Goal: Complete application form

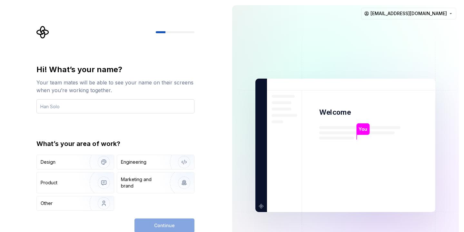
click at [116, 102] on input "text" at bounding box center [115, 106] width 158 height 14
click at [112, 107] on input "text" at bounding box center [115, 106] width 158 height 14
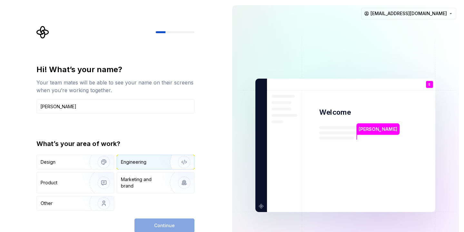
type input "Sebastian Balvin"
click at [135, 166] on div "Engineering" at bounding box center [155, 162] width 77 height 14
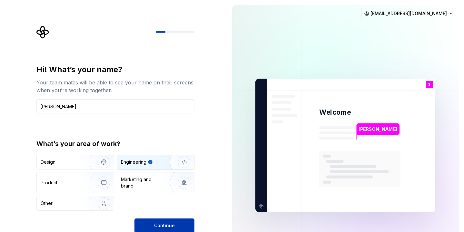
click at [149, 223] on button "Continue" at bounding box center [164, 225] width 60 height 14
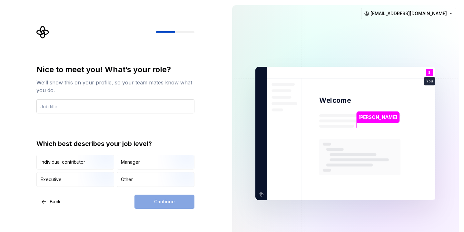
click at [110, 107] on input "text" at bounding box center [115, 106] width 158 height 14
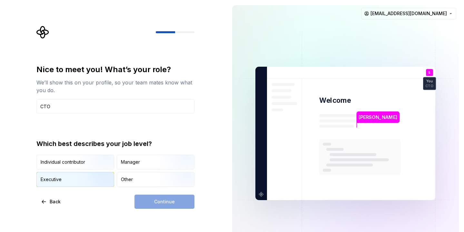
type input "CTO"
click at [102, 176] on img "button" at bounding box center [98, 187] width 41 height 43
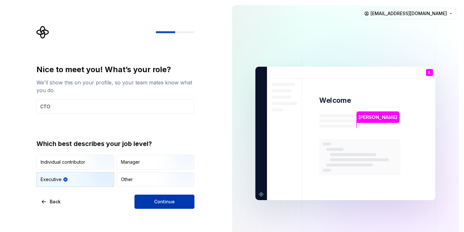
click at [180, 197] on button "Continue" at bounding box center [164, 202] width 60 height 14
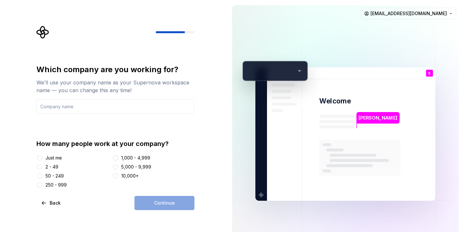
click at [45, 159] on div "Just me" at bounding box center [72, 158] width 73 height 6
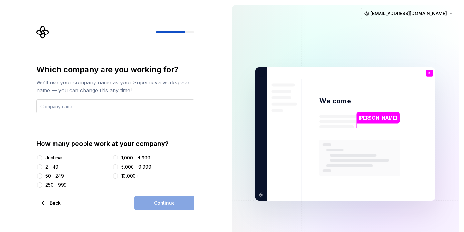
click at [82, 100] on input "text" at bounding box center [115, 106] width 158 height 14
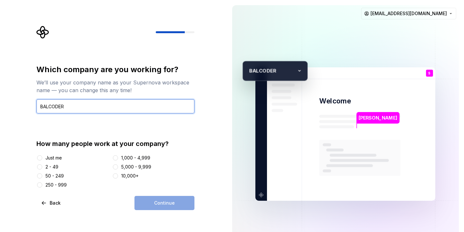
type input "BALCODER"
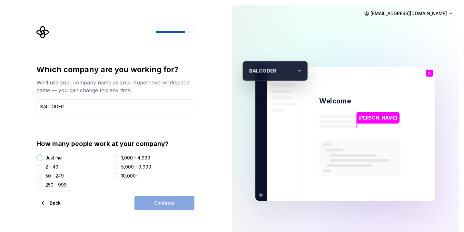
click at [38, 160] on button "Just me" at bounding box center [39, 157] width 5 height 5
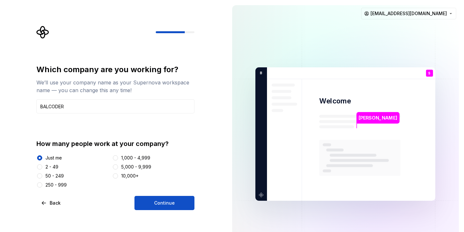
click at [42, 165] on div at bounding box center [39, 167] width 6 height 6
click at [40, 165] on button "2 - 49" at bounding box center [39, 166] width 5 height 5
click at [40, 161] on div "Just me 2 - 49 50 - 249 250 - 999 1,000 - 4,999 5,000 - 9,999 10,000+" at bounding box center [115, 172] width 158 height 34
click at [40, 158] on button "Just me" at bounding box center [39, 157] width 5 height 5
click at [42, 168] on div at bounding box center [39, 167] width 6 height 6
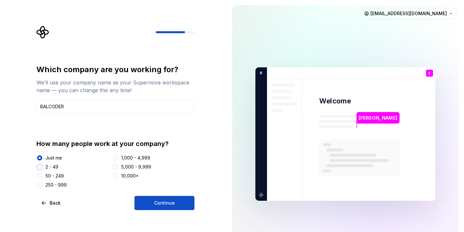
click at [42, 168] on button "2 - 49" at bounding box center [39, 166] width 5 height 5
click at [167, 198] on button "Continue" at bounding box center [164, 203] width 60 height 14
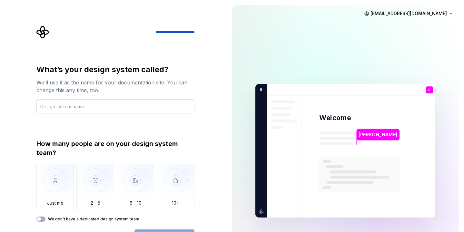
click at [74, 107] on input "text" at bounding box center [115, 106] width 158 height 14
click at [73, 106] on input "text" at bounding box center [115, 106] width 158 height 14
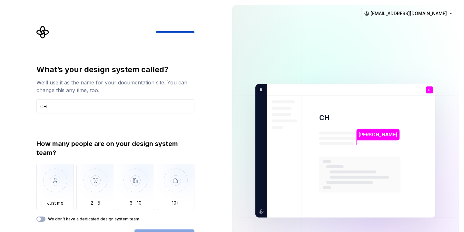
type input "C"
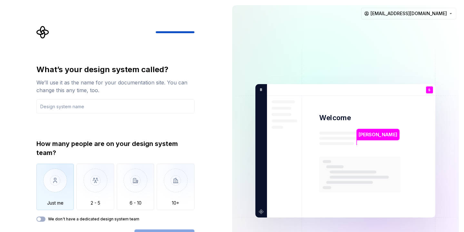
click at [46, 182] on img "button" at bounding box center [55, 185] width 38 height 43
click at [137, 102] on input "text" at bounding box center [115, 106] width 158 height 14
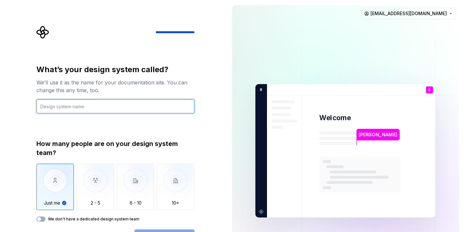
type input "s"
type input "DevOrbita"
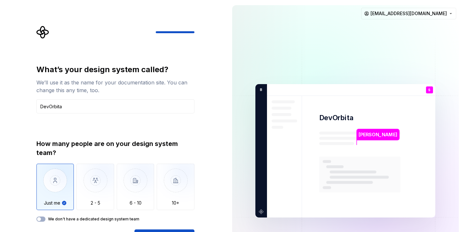
click at [137, 229] on div "What’s your design system called? We’ll use it as the name for your documentati…" at bounding box center [115, 153] width 158 height 179
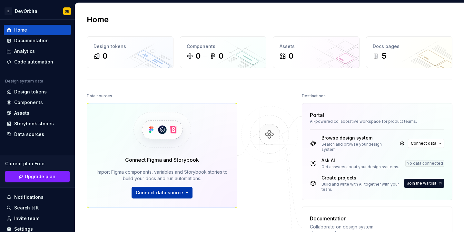
click at [188, 196] on button "Connect data source" at bounding box center [161, 193] width 61 height 12
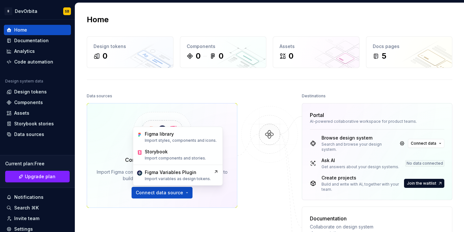
click at [164, 80] on div at bounding box center [269, 80] width 365 height 0
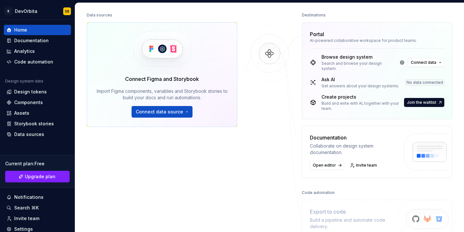
scroll to position [96, 0]
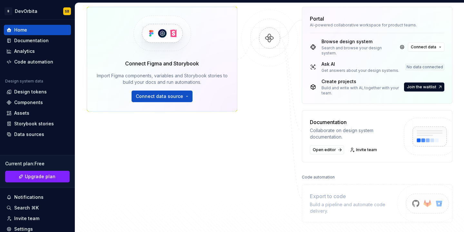
click at [259, 1] on div "B DevOrbita SB Home Documentation Analytics Code automation Design system data …" at bounding box center [232, 116] width 464 height 232
